Goal: Transaction & Acquisition: Purchase product/service

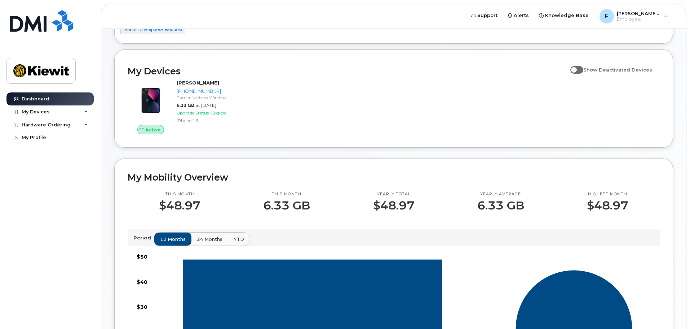
scroll to position [144, 0]
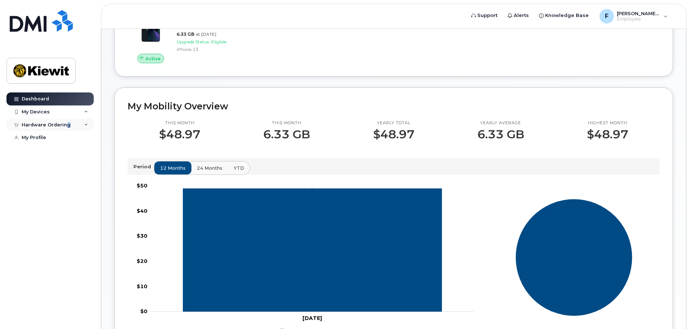
click at [66, 124] on div "Hardware Ordering" at bounding box center [46, 125] width 49 height 6
click at [35, 153] on div "New Order" at bounding box center [38, 151] width 27 height 6
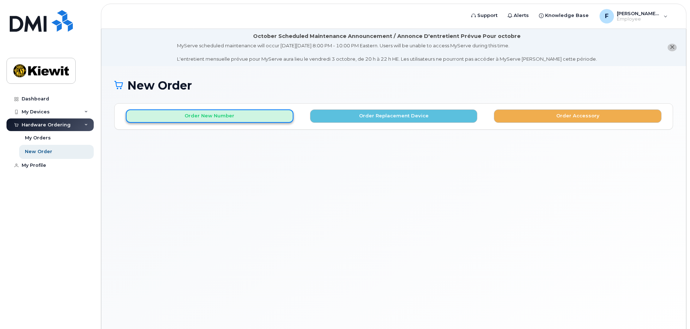
click at [255, 118] on button "Order New Number" at bounding box center [210, 115] width 168 height 13
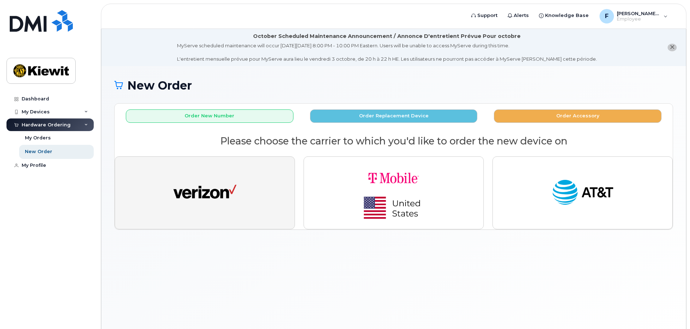
click at [226, 196] on img "button" at bounding box center [205, 192] width 63 height 32
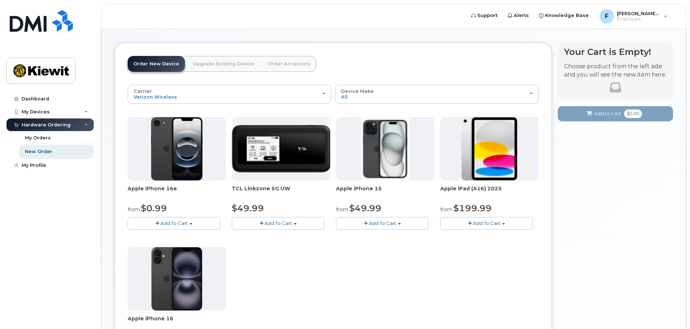
scroll to position [72, 0]
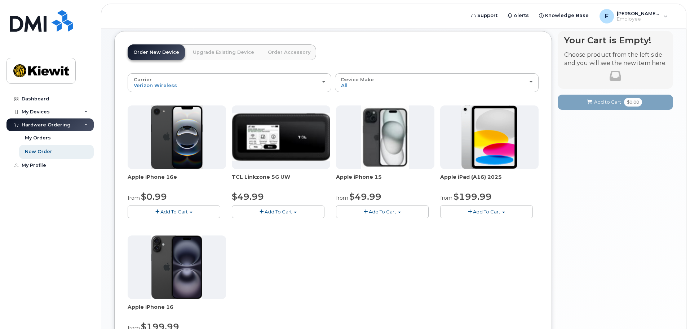
click at [510, 115] on img at bounding box center [490, 136] width 56 height 63
click at [485, 211] on span "Add To Cart" at bounding box center [486, 211] width 27 height 6
click at [384, 247] on div "Apple iPhone 16e from $0.99 Add To Cart $0.99 - 2 Year Activation (128GB) $599.…" at bounding box center [333, 232] width 411 height 254
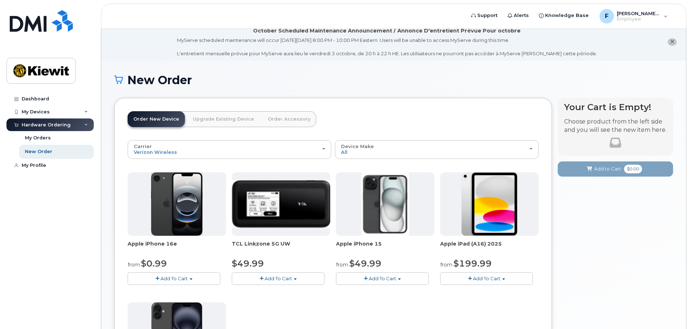
scroll to position [0, 0]
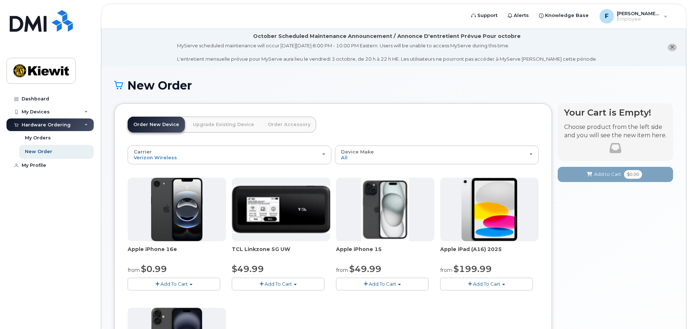
click at [373, 76] on div "New Order × Share This Order If you want to allow others to create or edit orde…" at bounding box center [393, 279] width 585 height 426
click at [395, 82] on h1 "New Order" at bounding box center [393, 85] width 559 height 13
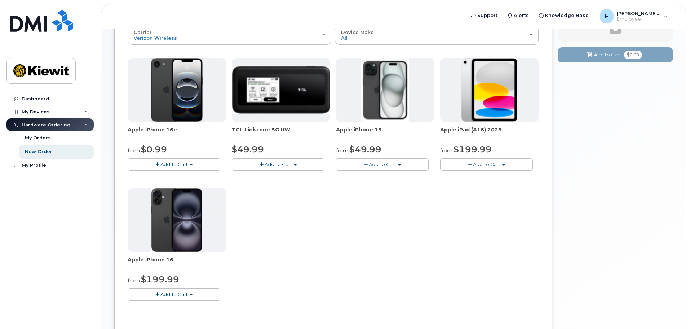
scroll to position [108, 0]
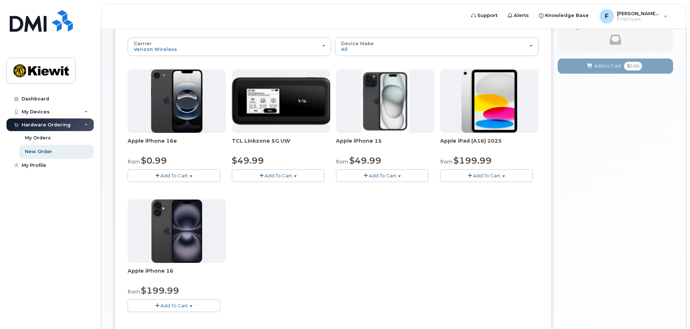
click at [374, 242] on div "Apple iPhone 16e from $0.99 Add To Cart $0.99 - 2 Year Activation (128GB) $599.…" at bounding box center [333, 196] width 411 height 254
click at [183, 303] on span "Add To Cart" at bounding box center [174, 305] width 27 height 6
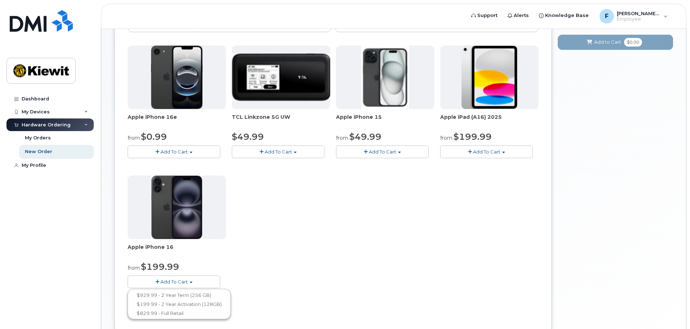
scroll to position [144, 0]
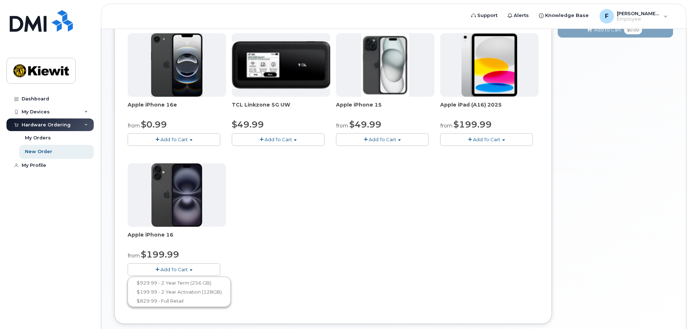
drag, startPoint x: 267, startPoint y: 256, endPoint x: 261, endPoint y: 259, distance: 6.1
click at [263, 257] on div "Apple iPhone 16e from $0.99 Add To Cart $0.99 - 2 Year Activation (128GB) $599.…" at bounding box center [333, 160] width 411 height 254
click at [202, 137] on button "Add To Cart" at bounding box center [174, 139] width 93 height 13
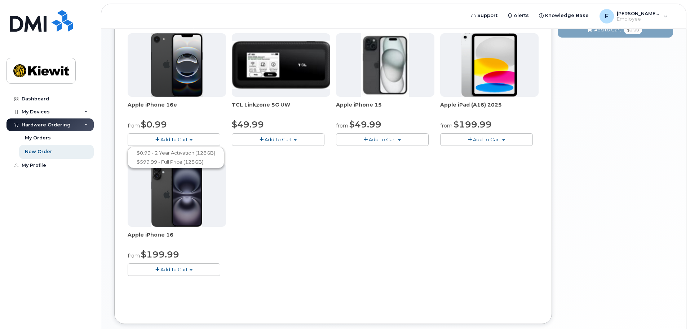
click at [325, 198] on div "Apple iPhone 16e from $0.99 Add To Cart $0.99 - 2 Year Activation (128GB) $599.…" at bounding box center [333, 160] width 411 height 254
click at [377, 177] on div "Apple iPhone 16e from $0.99 Add To Cart $0.99 - 2 Year Activation (128GB) $599.…" at bounding box center [333, 160] width 411 height 254
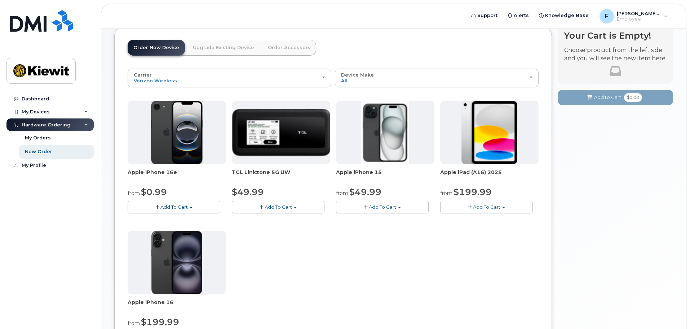
scroll to position [72, 0]
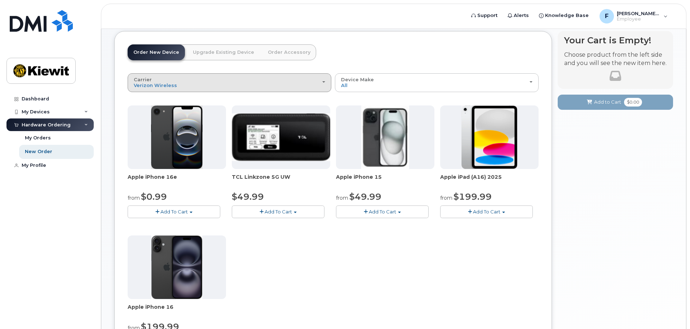
click at [298, 85] on div "Carrier Verizon Wireless T-Mobile AT&T Wireless" at bounding box center [230, 82] width 192 height 11
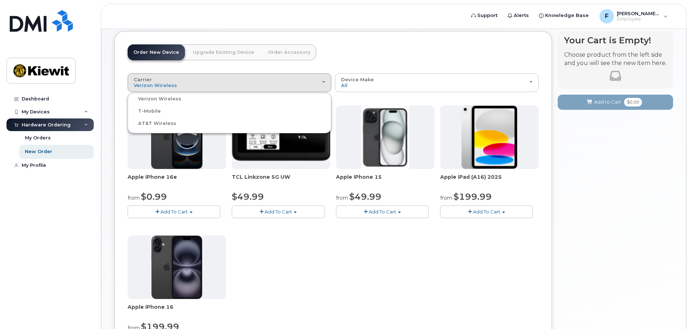
click at [448, 6] on header "Support Alerts Knowledge Base F Francisco.Avila Employee English Français Sign …" at bounding box center [394, 16] width 586 height 25
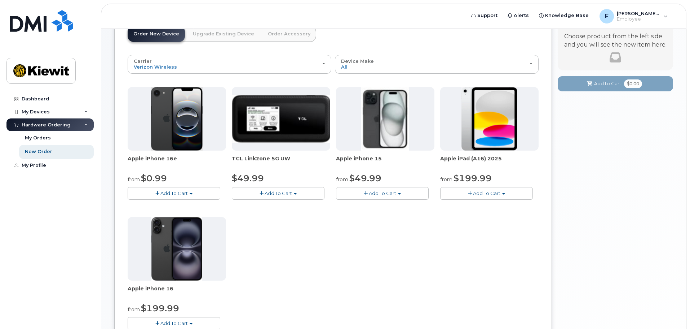
scroll to position [108, 0]
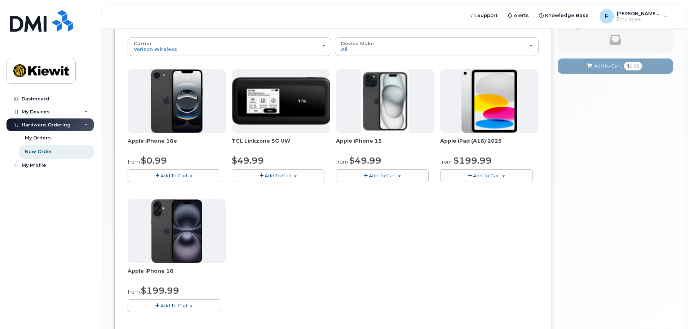
click at [330, 229] on div "Apple iPhone 16e from $0.99 Add To Cart $0.99 - 2 Year Activation (128GB) $599.…" at bounding box center [333, 196] width 411 height 254
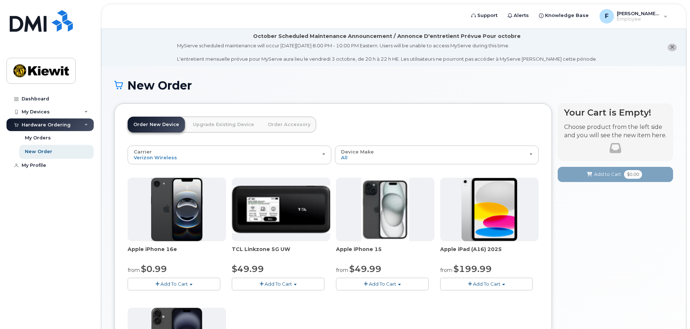
click at [346, 73] on div "New Order × Share This Order If you want to allow others to create or edit orde…" at bounding box center [393, 279] width 585 height 426
click at [391, 99] on div "New Order" at bounding box center [393, 91] width 559 height 24
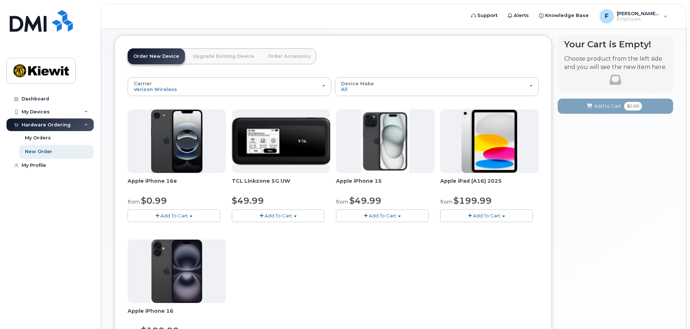
scroll to position [108, 0]
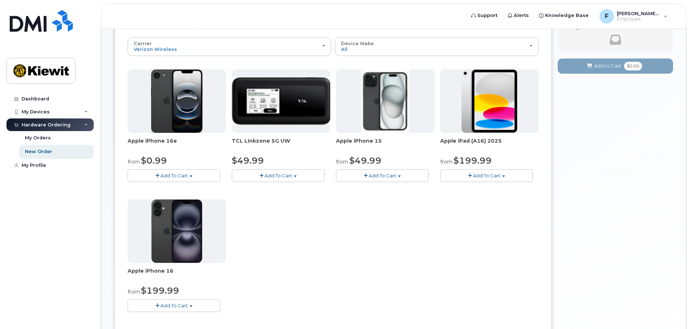
click at [366, 173] on span "button" at bounding box center [366, 175] width 4 height 5
click at [184, 176] on span "Add To Cart" at bounding box center [174, 175] width 27 height 6
click at [193, 186] on link "$0.99 - 2 Year Activation (128GB)" at bounding box center [175, 188] width 93 height 9
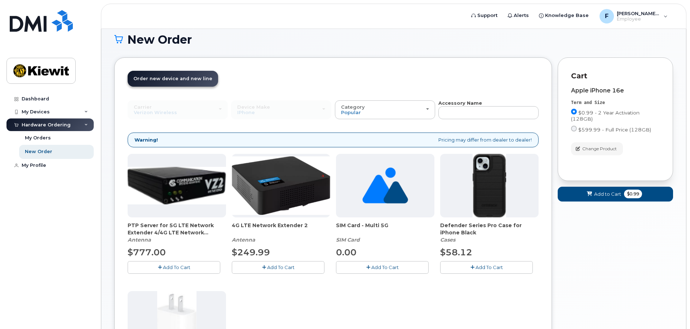
scroll to position [0, 0]
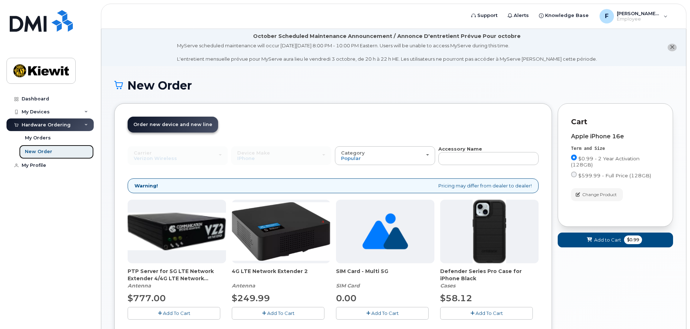
click at [44, 150] on div "New Order" at bounding box center [38, 151] width 27 height 6
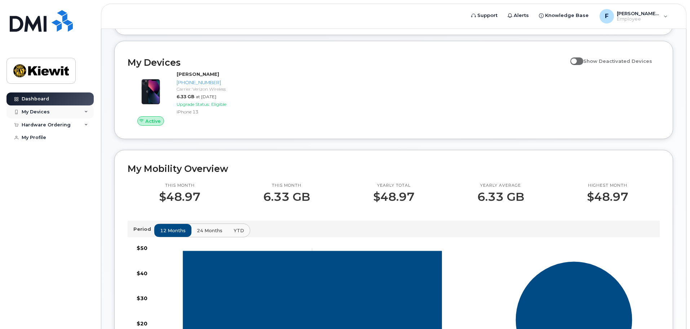
scroll to position [36, 0]
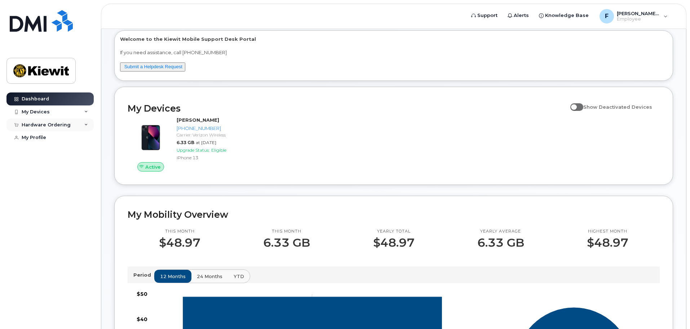
click at [80, 123] on div "Hardware Ordering" at bounding box center [49, 124] width 87 height 13
click at [39, 137] on div "My Orders" at bounding box center [38, 138] width 26 height 6
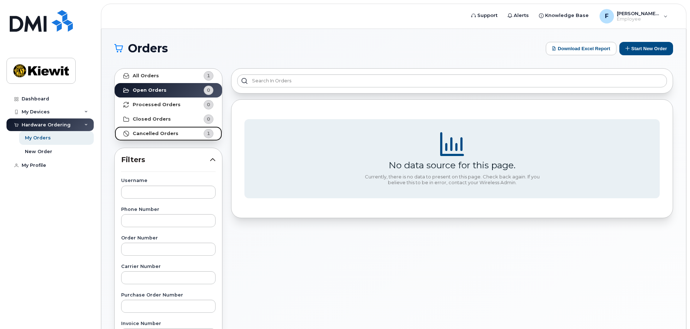
click at [167, 134] on strong "Cancelled Orders" at bounding box center [156, 134] width 46 height 6
